Goal: Information Seeking & Learning: Learn about a topic

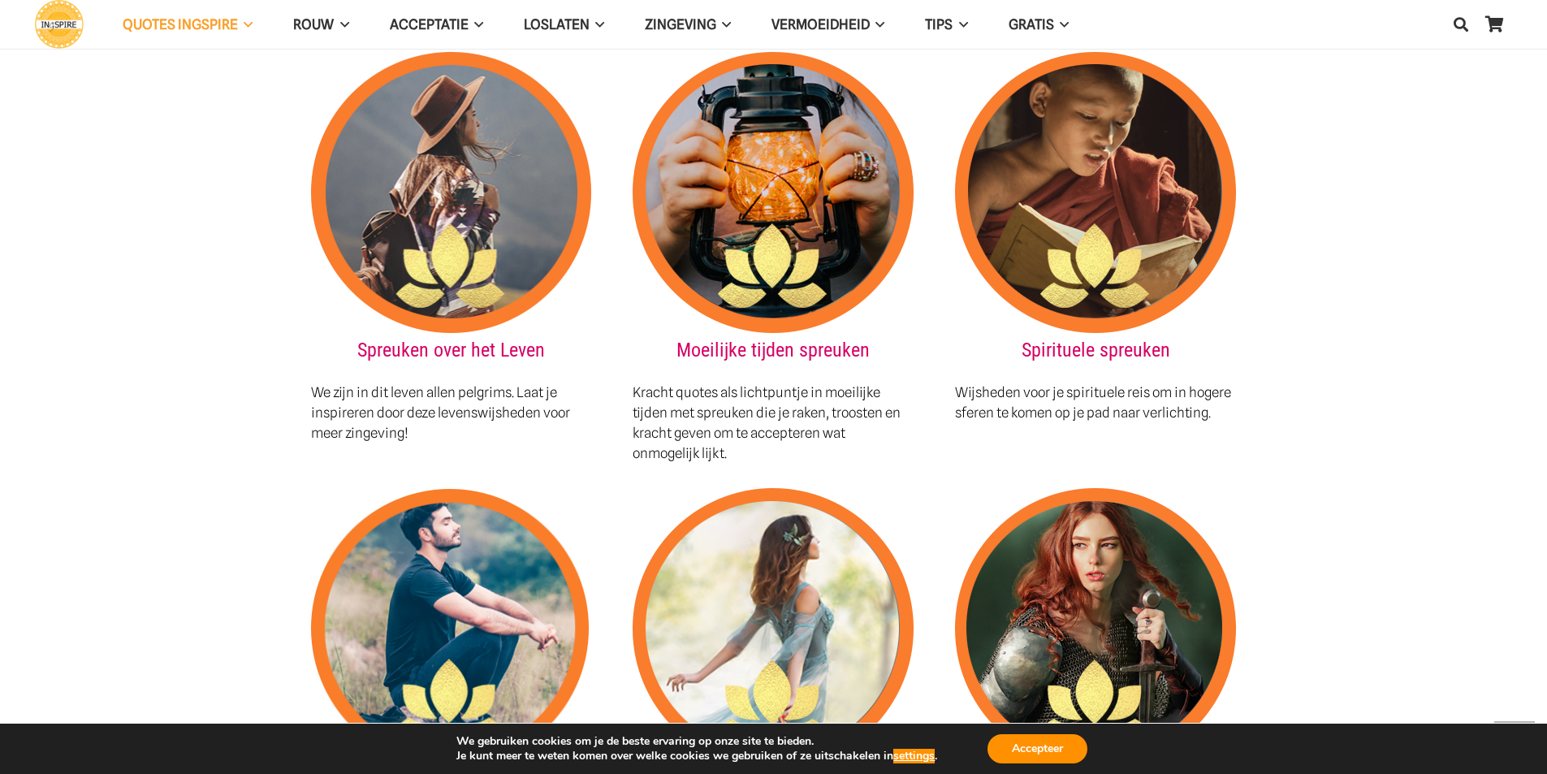
scroll to position [1787, 0]
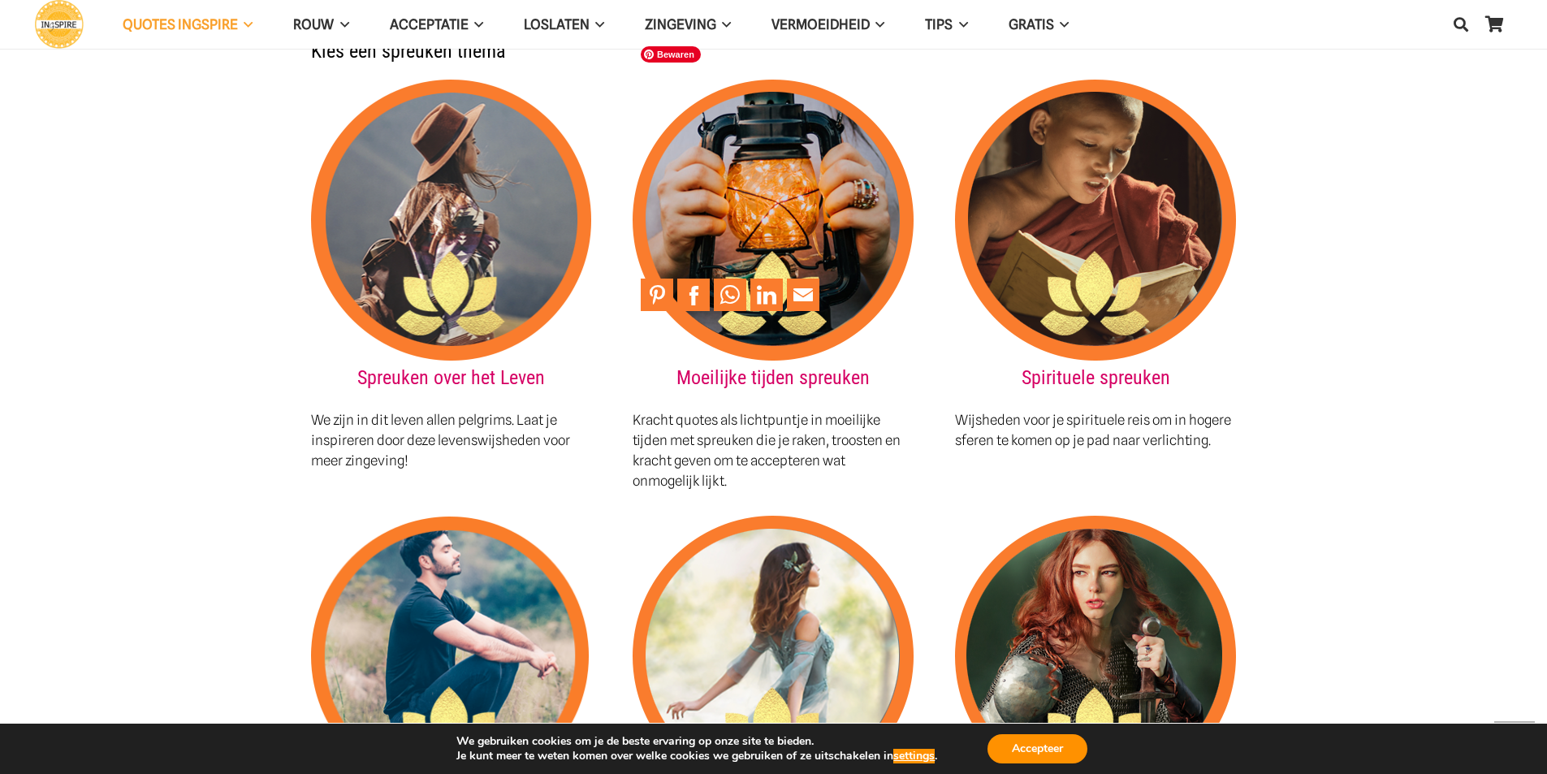
click at [803, 275] on img at bounding box center [773, 220] width 281 height 281
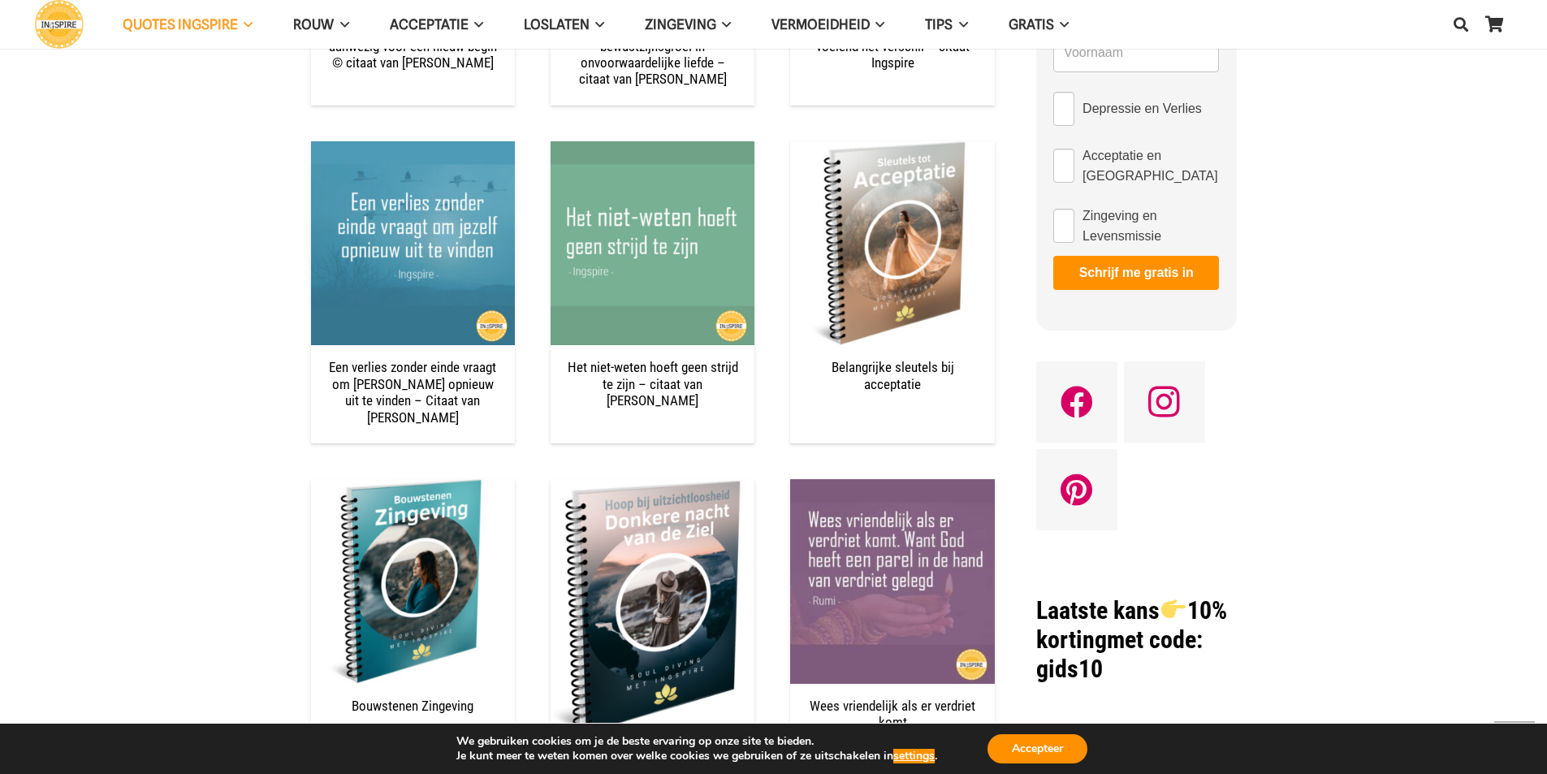
scroll to position [1462, 0]
